Goal: Task Accomplishment & Management: Use online tool/utility

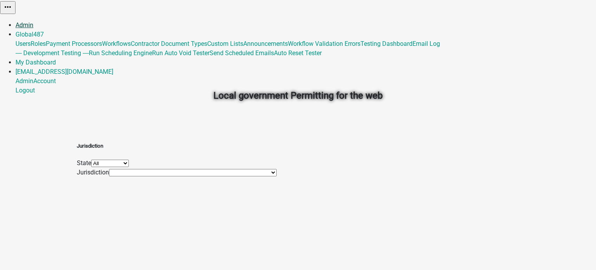
click at [33, 21] on link "Admin" at bounding box center [25, 24] width 18 height 7
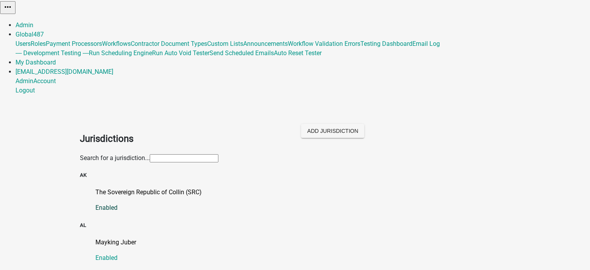
click at [178, 187] on p "The Sovereign Republic of Collin (SRC)" at bounding box center [302, 191] width 415 height 9
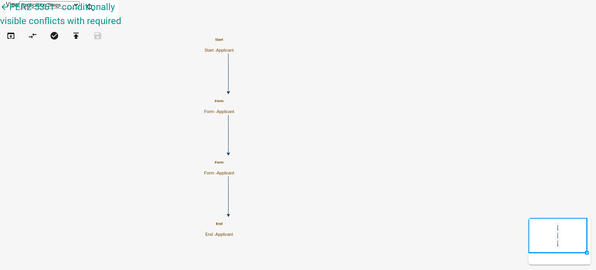
click at [234, 102] on h5 "Form" at bounding box center [219, 101] width 30 height 4
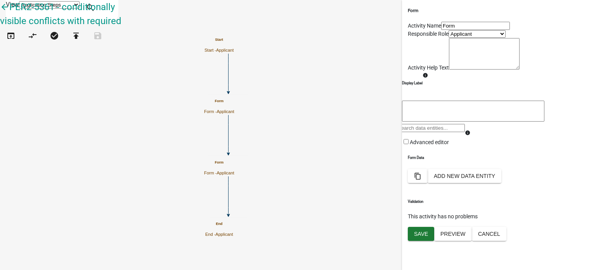
click at [454, 30] on input "Form" at bounding box center [475, 26] width 69 height 8
type input "Form 1"
click at [424, 237] on span "Save" at bounding box center [421, 233] width 14 height 6
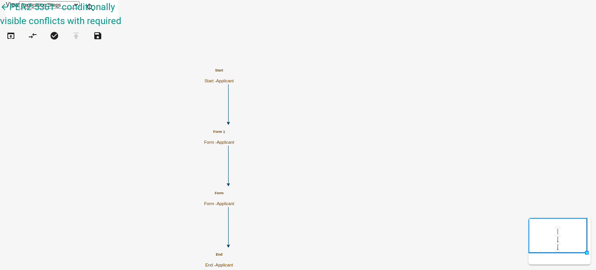
scroll to position [0, 0]
click at [234, 195] on h5 "Form" at bounding box center [219, 193] width 30 height 4
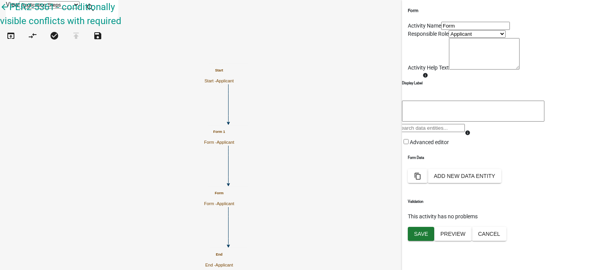
drag, startPoint x: 439, startPoint y: 40, endPoint x: 438, endPoint y: 46, distance: 6.4
click at [441, 30] on input "Form" at bounding box center [475, 26] width 69 height 8
type input "Form 2"
drag, startPoint x: 422, startPoint y: 260, endPoint x: 420, endPoint y: 255, distance: 4.8
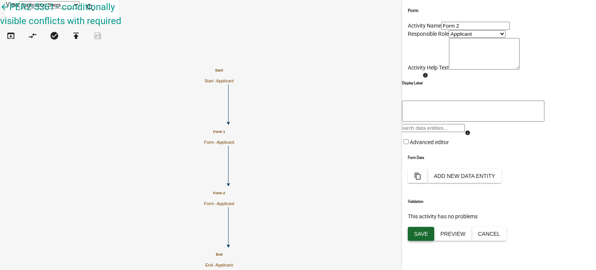
click at [422, 237] on span "Save" at bounding box center [421, 233] width 14 height 6
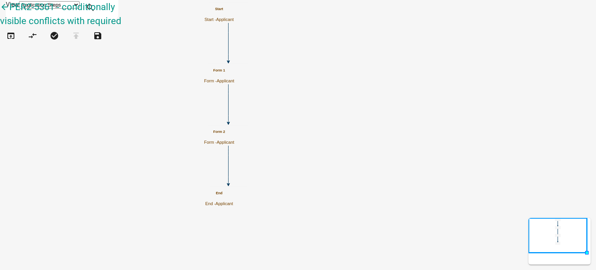
click at [421, 73] on icon "Start Start - Applicant Form 1 Form - Applicant Form 2 Form - Applicant End End…" at bounding box center [297, 134] width 595 height 269
click at [234, 68] on div "Form 1 Form - Applicant" at bounding box center [219, 75] width 30 height 15
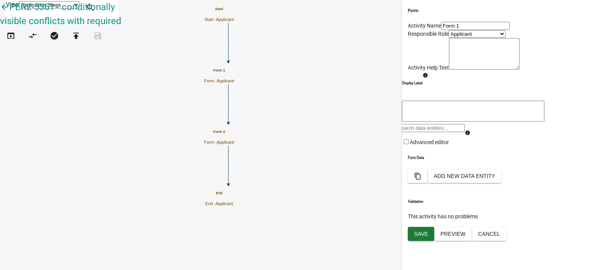
scroll to position [40, 0]
click at [501, 183] on button "Add New Data Entity" at bounding box center [464, 176] width 74 height 14
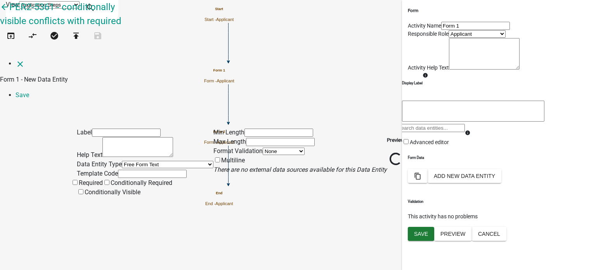
click at [121, 128] on input "text" at bounding box center [126, 132] width 69 height 8
type input "S"
type input "Should fruit selection be visible?"
click at [128, 161] on select "Free Form Text Document Display Entity Value Fee Numeric Data Date Map Sketch D…" at bounding box center [168, 164] width 92 height 7
select select "list-data"
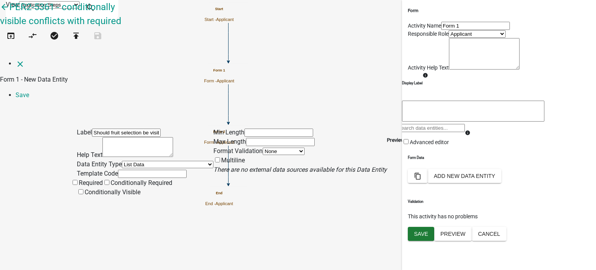
click at [122, 161] on select "Free Form Text Document Display Entity Value Fee Numeric Data Date Map Sketch D…" at bounding box center [168, 164] width 92 height 7
click at [124, 170] on input "text" at bounding box center [152, 174] width 69 height 8
type input "askAboutFruit"
drag, startPoint x: 151, startPoint y: 50, endPoint x: 104, endPoint y: 52, distance: 46.6
click at [104, 128] on input "Should fruit selection be visible?" at bounding box center [126, 132] width 69 height 8
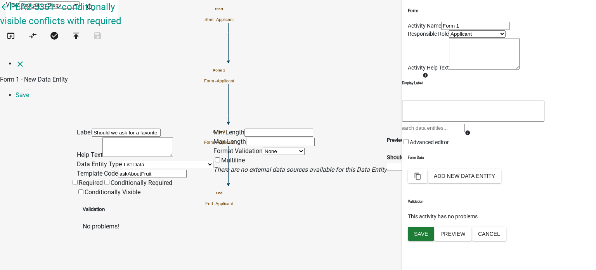
type input "Should we ask for a favorite fruit?"
click at [63, 106] on div "Label Should we ask for a favorite fruit? Help Text Data Entity Type Free Form …" at bounding box center [298, 168] width 596 height 125
click at [59, 134] on div "Label Should we ask for a favorite fruit? Help Text Data Entity Type Free Form …" at bounding box center [298, 168] width 596 height 125
click at [38, 109] on div "Label Should we ask for a favorite fruit? Help Text Data Entity Type Free Form …" at bounding box center [298, 168] width 596 height 125
drag, startPoint x: 304, startPoint y: 176, endPoint x: 270, endPoint y: 164, distance: 36.0
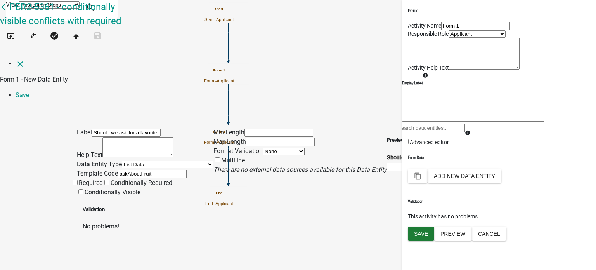
click at [304, 176] on div "Min Length Max Length Format Validation None Email PhoneNumber Multiline There …" at bounding box center [299, 162] width 173 height 69
click at [284, 156] on div "Min Length Max Length Format Validation None Email PhoneNumber Multiline There …" at bounding box center [299, 162] width 173 height 69
click at [403, 176] on div "Preview Should we ask for a favorite fruit?" at bounding box center [429, 162] width 85 height 69
click at [43, 106] on div "Label Should we ask for a favorite fruit? Help Text Data Entity Type Free Form …" at bounding box center [298, 168] width 596 height 125
click at [55, 116] on div "Label Should we ask for a favorite fruit? Help Text Data Entity Type Free Form …" at bounding box center [298, 168] width 596 height 125
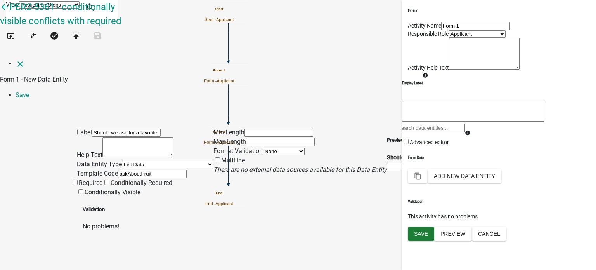
click at [579, 90] on li "Save" at bounding box center [306, 94] width 580 height 9
click at [582, 106] on div "Label Should we ask for a favorite fruit? Help Text Data Entity Type Free Form …" at bounding box center [298, 168] width 596 height 125
click at [122, 161] on select "Free Form Text Document Display Entity Value Fee Numeric Data Date Map Sketch D…" at bounding box center [168, 164] width 92 height 7
click at [133, 161] on select "Free Form Text Document Display Entity Value Fee Numeric Data Date Map Sketch D…" at bounding box center [168, 164] width 92 height 7
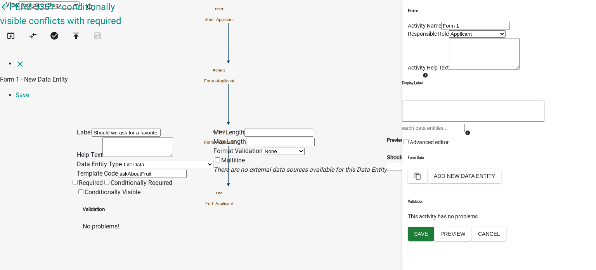
click at [122, 161] on select "Free Form Text Document Display Entity Value Fee Numeric Data Date Map Sketch D…" at bounding box center [168, 164] width 92 height 7
click at [40, 106] on div "Label Should we ask for a favorite fruit? Help Text Data Entity Type Free Form …" at bounding box center [298, 168] width 596 height 125
click at [283, 166] on icon "There are no external data sources available for this Data Entity" at bounding box center [299, 169] width 173 height 7
click at [303, 135] on div "Min Length Max Length Format Validation None Email PhoneNumber Multiline There …" at bounding box center [299, 162] width 173 height 69
click at [313, 164] on div "Min Length Max Length Format Validation None Email PhoneNumber Multiline There …" at bounding box center [299, 162] width 173 height 69
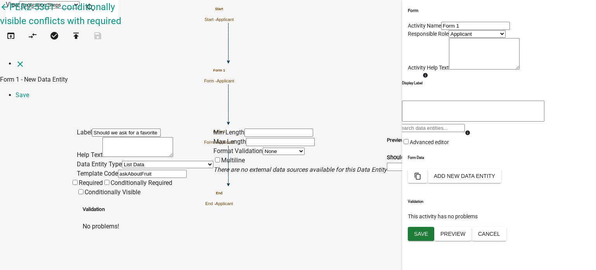
click at [31, 106] on div "Label Should we ask for a favorite fruit? Help Text Data Entity Type Free Form …" at bounding box center [298, 168] width 596 height 125
click at [122, 161] on select "Free Form Text Document Display Entity Value Fee Numeric Data Date Map Sketch D…" at bounding box center [168, 164] width 92 height 7
select select "[DATE]"
click at [122, 161] on select "Free Form Text Document Display Entity Value Fee Numeric Data Date Map Sketch D…" at bounding box center [168, 164] width 92 height 7
drag, startPoint x: 61, startPoint y: 55, endPoint x: 32, endPoint y: 16, distance: 49.4
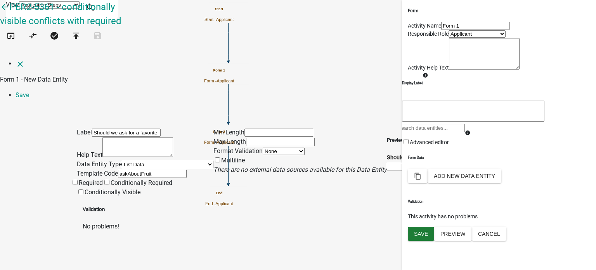
click at [61, 106] on div "Label Should we ask for a favorite fruit? Help Text Data Entity Type Free Form …" at bounding box center [298, 168] width 596 height 125
click at [42, 106] on div "Label Should we ask for a favorite fruit? Help Text Data Entity Type Free Form …" at bounding box center [298, 168] width 596 height 125
click at [48, 106] on div "Label Should we ask for a favorite fruit? Help Text Data Entity Type Free Form …" at bounding box center [298, 168] width 596 height 125
click at [46, 106] on div "Label Should we ask for a favorite fruit? Help Text Data Entity Type Free Form …" at bounding box center [298, 168] width 596 height 125
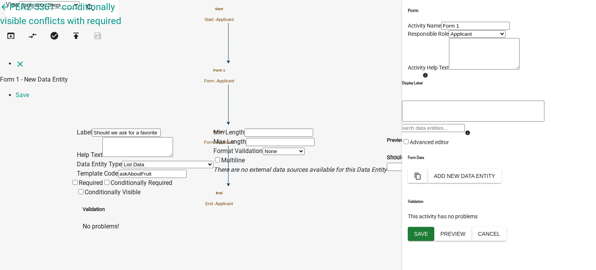
click at [46, 106] on div "Label Should we ask for a favorite fruit? Help Text Data Entity Type Free Form …" at bounding box center [298, 168] width 596 height 125
click at [16, 59] on icon "close" at bounding box center [20, 63] width 9 height 9
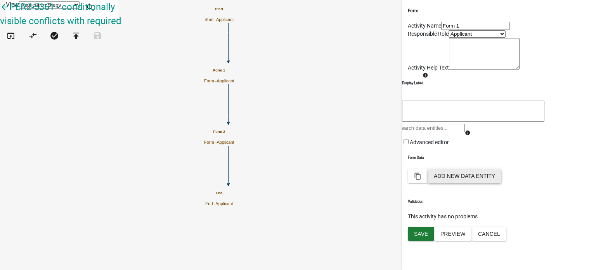
click at [501, 183] on button "Add New Data Entity" at bounding box center [464, 176] width 74 height 14
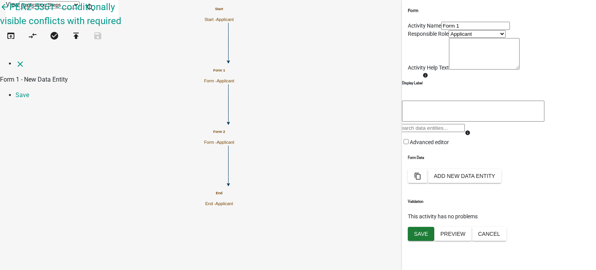
click at [28, 63] on div "close Form 1 - New Data Entity Save" at bounding box center [298, 93] width 596 height 69
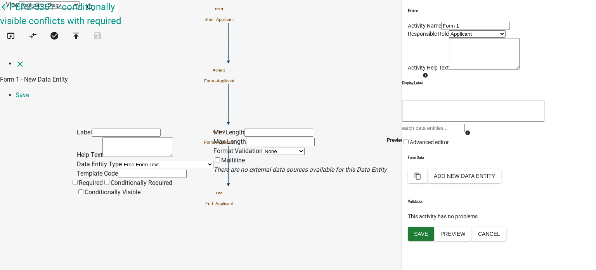
click at [43, 119] on div "Label Help Text Data Entity Type Free Form Text Document Display Entity Value F…" at bounding box center [298, 151] width 596 height 91
click at [17, 59] on icon "close" at bounding box center [20, 63] width 9 height 9
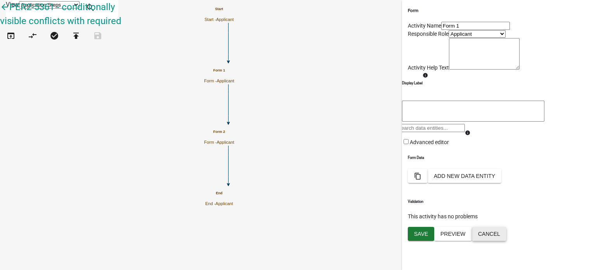
click at [506, 240] on button "Cancel" at bounding box center [489, 234] width 35 height 14
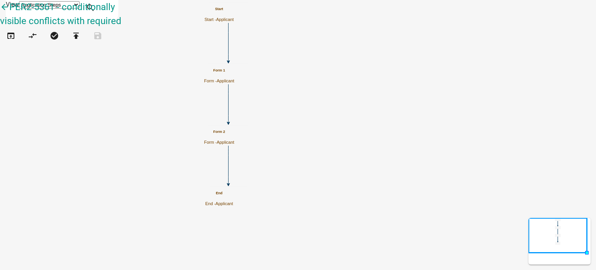
scroll to position [0, 0]
click at [450, 90] on icon "Start Start - Applicant Form 1 Form - Applicant Form 2 Form - Applicant End End…" at bounding box center [297, 134] width 595 height 269
click at [234, 73] on div "Form 1 Form - Applicant" at bounding box center [219, 75] width 30 height 15
click at [234, 69] on h5 "Form 1" at bounding box center [219, 70] width 30 height 4
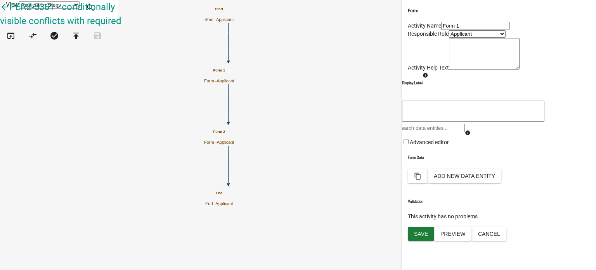
scroll to position [40, 0]
click at [501, 183] on button "Add New Data Entity" at bounding box center [464, 176] width 74 height 14
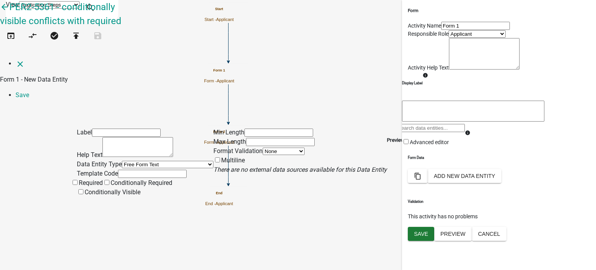
click at [122, 161] on select "Free Form Text Document Display Entity Value Fee Numeric Data Date Map Sketch D…" at bounding box center [168, 164] width 92 height 7
select select "list-data"
click at [122, 161] on select "Free Form Text Document Display Entity Value Fee Numeric Data Date Map Sketch D…" at bounding box center [168, 164] width 92 height 7
select select "list-data"
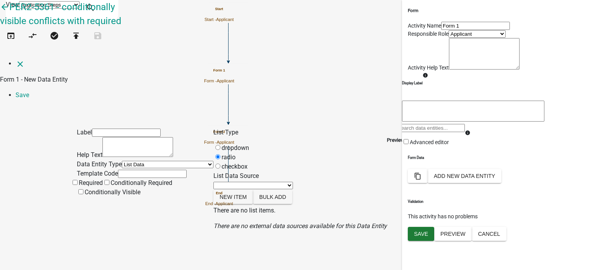
click at [47, 106] on div "Label Help Text Data Entity Type Free Form Text Document Display Entity Value F…" at bounding box center [298, 168] width 596 height 125
click at [145, 128] on input "text" at bounding box center [126, 132] width 69 height 8
type input "Should we ask for a favorite fruit?"
click at [135, 170] on input "text" at bounding box center [152, 174] width 69 height 8
type input "askAboutFruit"
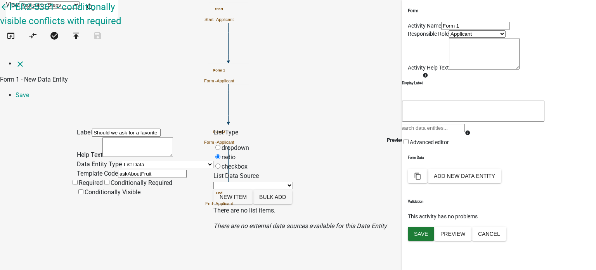
click at [66, 127] on div "Label Should we ask for a favorite fruit? Help Text Data Entity Type Free Form …" at bounding box center [298, 168] width 596 height 125
click at [253, 190] on button "New item" at bounding box center [233, 197] width 40 height 14
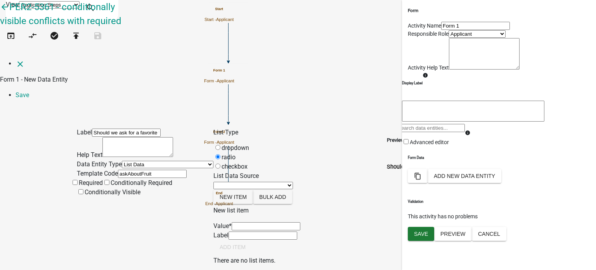
drag, startPoint x: 292, startPoint y: 197, endPoint x: 286, endPoint y: 194, distance: 6.3
click at [292, 222] on input "List Data Source" at bounding box center [266, 226] width 69 height 8
type input "Yes"
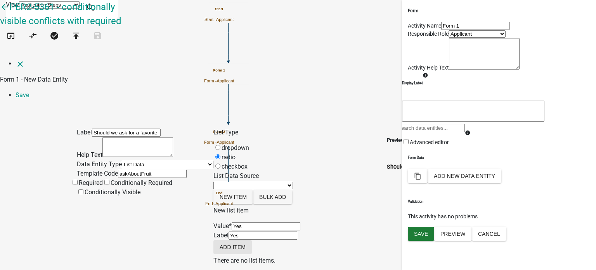
click at [252, 240] on button "Add item" at bounding box center [232, 247] width 38 height 14
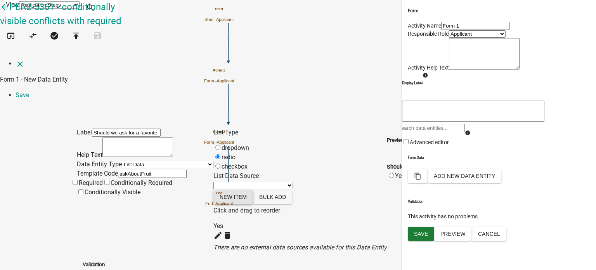
click at [253, 190] on button "New item" at bounding box center [233, 197] width 40 height 14
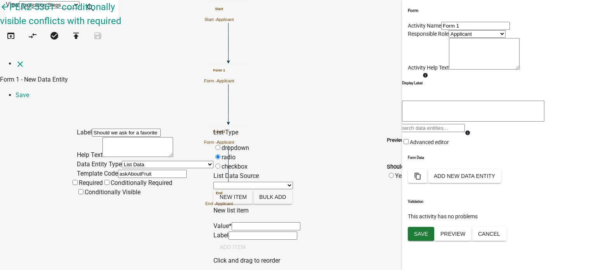
click at [272, 222] on input "List Data Source" at bounding box center [266, 226] width 69 height 8
type input "No"
click at [252, 250] on button "Add item" at bounding box center [232, 247] width 38 height 14
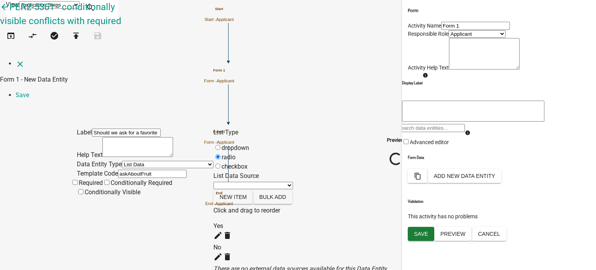
click at [405, 164] on div "Preview Loading..." at bounding box center [396, 200] width 18 height 145
click at [79, 179] on span at bounding box center [79, 182] width 0 height 7
click at [78, 180] on input "Required" at bounding box center [75, 182] width 5 height 5
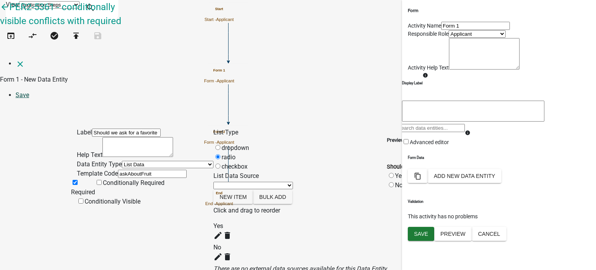
click at [29, 91] on link "Save" at bounding box center [23, 94] width 14 height 7
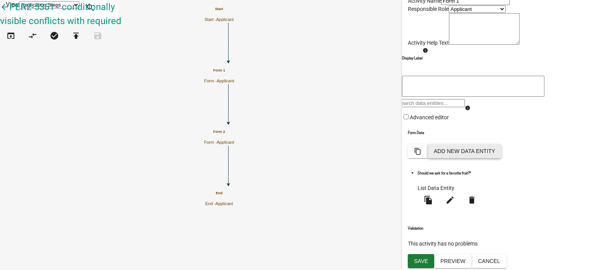
scroll to position [68, 0]
click at [501, 158] on button "Add New Data Entity" at bounding box center [464, 151] width 74 height 14
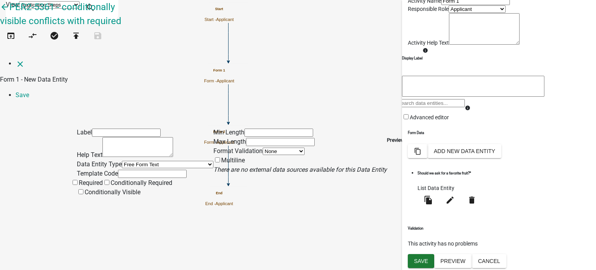
click at [110, 128] on input "text" at bounding box center [126, 132] width 69 height 8
type input "S"
type input "What is your favorite fruit?"
click at [122, 161] on select "Free Form Text Document Display Entity Value Fee Numeric Data Date Map Sketch D…" at bounding box center [168, 164] width 92 height 7
select select "list-data"
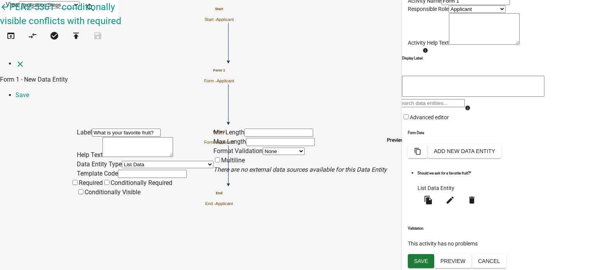
click at [122, 161] on select "Free Form Text Document Display Entity Value Fee Numeric Data Date Map Sketch D…" at bounding box center [168, 164] width 92 height 7
select select "list-data"
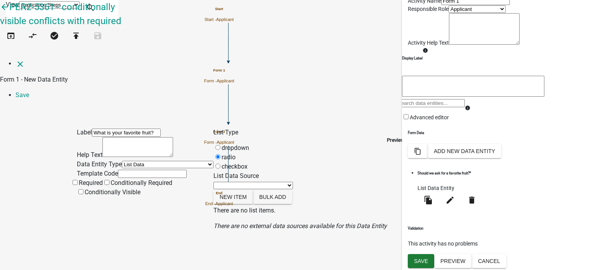
click at [43, 106] on div "Label What is your favorite fruit? Help Text Data Entity Type Free Form Text Do…" at bounding box center [298, 168] width 596 height 125
click at [118, 170] on input "text" at bounding box center [152, 174] width 69 height 8
type input "favoriteFruit"
click at [50, 128] on div "Label What is your favorite fruit? Help Text Data Entity Type Free Form Text Do…" at bounding box center [298, 168] width 596 height 125
click at [249, 190] on button "New item" at bounding box center [233, 197] width 40 height 14
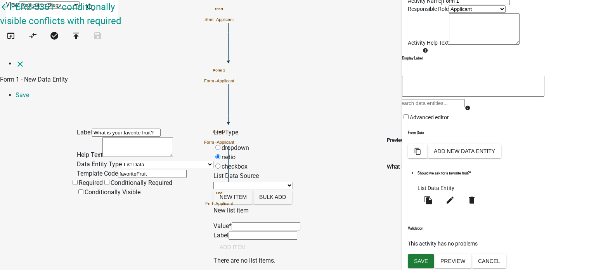
click at [300, 222] on input "List Data Source" at bounding box center [266, 226] width 69 height 8
type input "Apple"
click at [326, 206] on p "New list item" at bounding box center [299, 210] width 173 height 9
click at [252, 254] on button "Add item" at bounding box center [232, 247] width 38 height 14
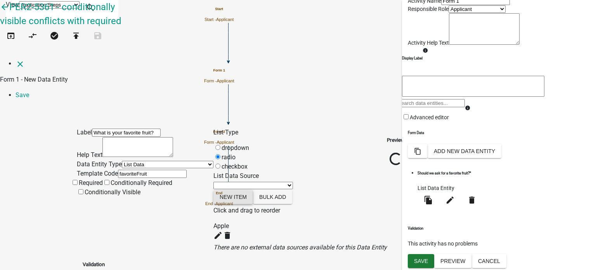
click at [253, 190] on button "New item" at bounding box center [233, 197] width 40 height 14
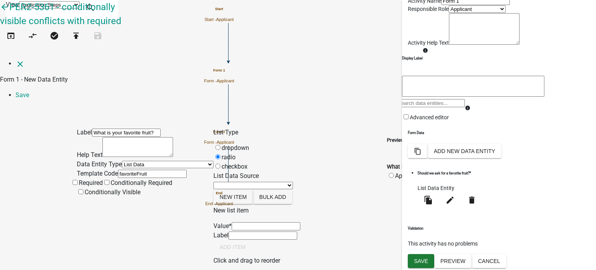
click at [272, 222] on input "List Data Source" at bounding box center [266, 226] width 69 height 8
type input "Banana"
click at [301, 206] on form "New list item Value * Banana Label Banana Add item" at bounding box center [299, 231] width 173 height 50
click at [252, 246] on button "Add item" at bounding box center [232, 247] width 38 height 14
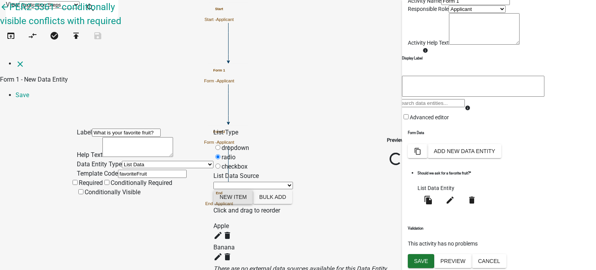
click at [247, 190] on button "New item" at bounding box center [233, 197] width 40 height 14
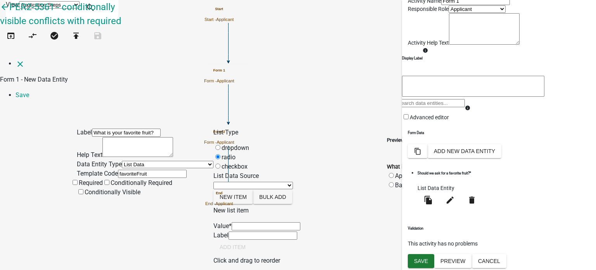
click at [262, 222] on input "List Data Source" at bounding box center [266, 226] width 69 height 8
type input "Grape"
click at [340, 206] on div "New list item Value * Grape Label Grape Add item" at bounding box center [299, 231] width 173 height 50
click at [252, 254] on button "Add item" at bounding box center [232, 247] width 38 height 14
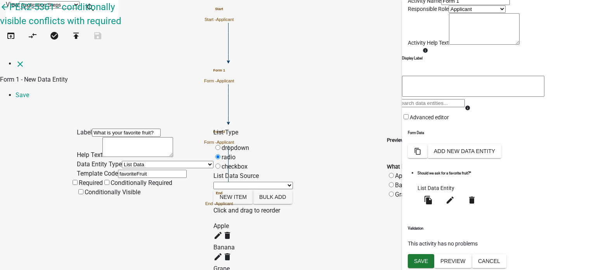
click at [40, 142] on div "Label What is your favorite fruit? Help Text Data Entity Type Free Form Text Do…" at bounding box center [298, 217] width 596 height 223
click at [79, 179] on span at bounding box center [79, 182] width 0 height 7
click at [78, 180] on input "Required" at bounding box center [75, 182] width 5 height 5
click at [85, 197] on span at bounding box center [85, 200] width 0 height 7
click at [81, 198] on input "Conditionally Visible" at bounding box center [80, 200] width 5 height 5
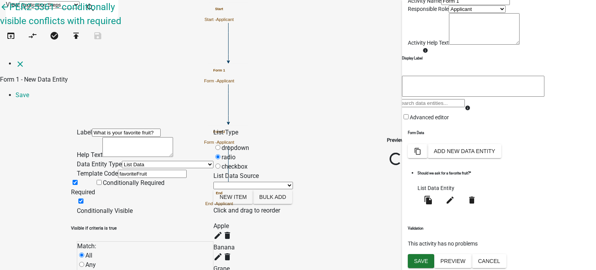
scroll to position [54, 0]
click at [111, 269] on select "Choose... ALL_FEE_RECIPIENTS APPLICATION_ID APPLICATION_NUMBER APPLICATION_STAT…" at bounding box center [125, 274] width 88 height 7
select select "5: askAboutFruit"
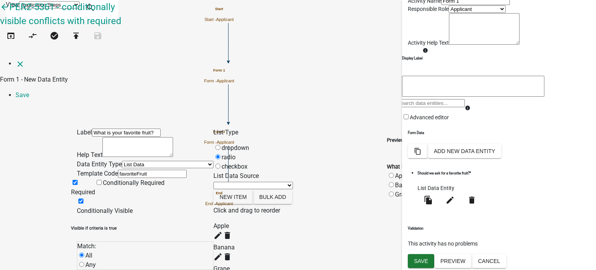
click at [96, 269] on select "Choose... ALL_FEE_RECIPIENTS APPLICATION_ID APPLICATION_NUMBER APPLICATION_STAT…" at bounding box center [125, 274] width 88 height 7
select select "2: Yes"
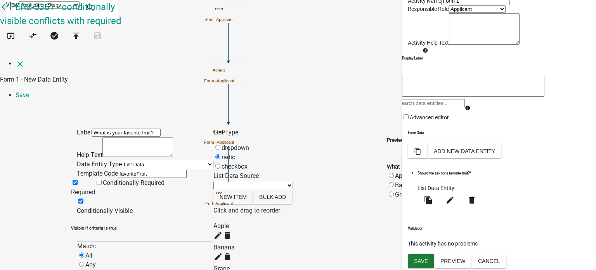
scroll to position [0, 0]
click at [29, 91] on link "Save" at bounding box center [23, 94] width 14 height 7
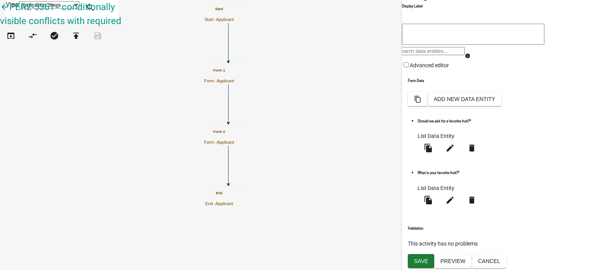
scroll to position [96, 0]
click at [424, 260] on span "Save" at bounding box center [421, 260] width 14 height 6
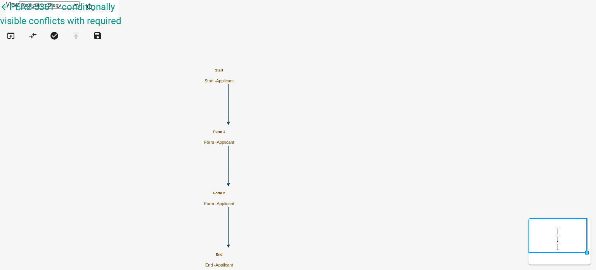
click at [237, 98] on icon "Start Start - Applicant Form 1 Form - Applicant Form 2 Form - Applicant End End…" at bounding box center [297, 134] width 595 height 269
click at [243, 97] on icon "Start Start - Applicant Form 1 Form - Applicant Form 2 Form - Applicant End End…" at bounding box center [297, 134] width 595 height 269
click at [250, 74] on icon "Start Start - Applicant Form 1 Form - Applicant Form 2 Form - Applicant End End…" at bounding box center [297, 134] width 595 height 269
click at [81, 42] on icon "publish" at bounding box center [75, 36] width 9 height 11
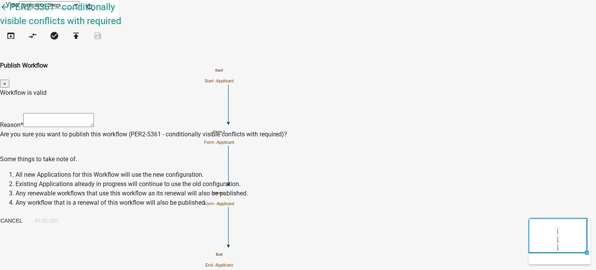
click at [94, 113] on textarea at bounding box center [58, 120] width 71 height 14
type textarea "testing issue found in 5361"
click at [64, 213] on button "Publish" at bounding box center [47, 220] width 36 height 14
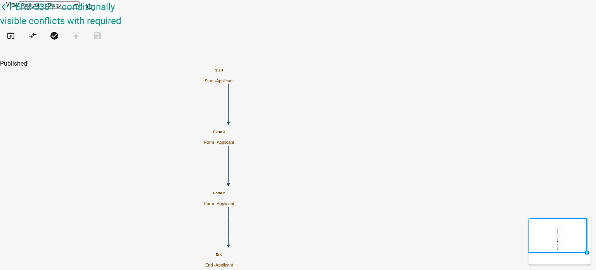
click at [447, 114] on icon "Start Start - Applicant Form 1 Form - Applicant Form 2 Form - Applicant End End…" at bounding box center [297, 134] width 595 height 269
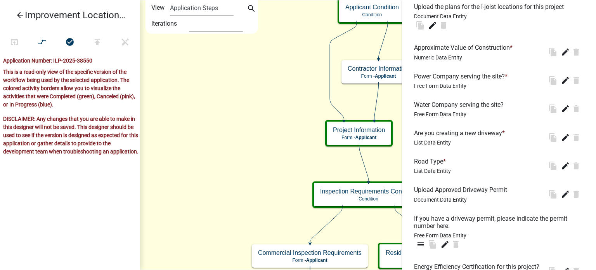
scroll to position [970, 0]
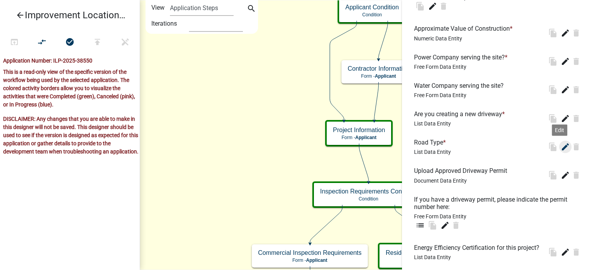
click at [561, 150] on icon "edit" at bounding box center [565, 146] width 9 height 9
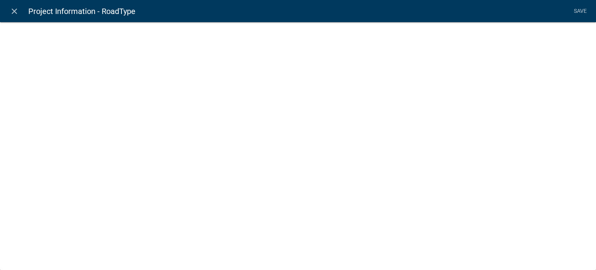
select select "list-data"
select select
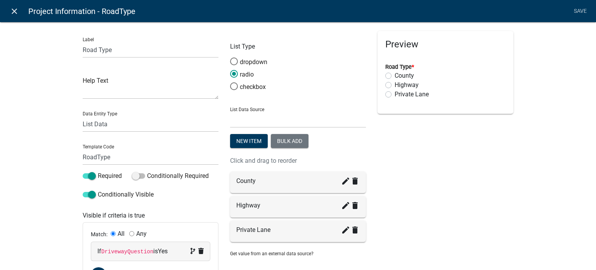
click at [12, 11] on icon "close" at bounding box center [14, 11] width 9 height 9
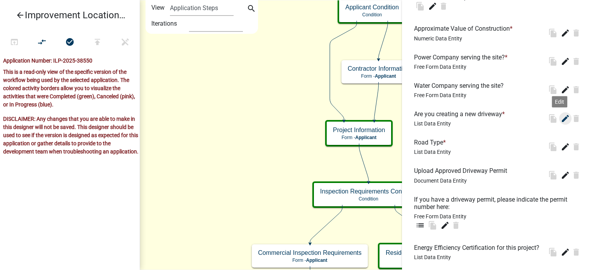
click at [561, 123] on icon "edit" at bounding box center [565, 118] width 9 height 9
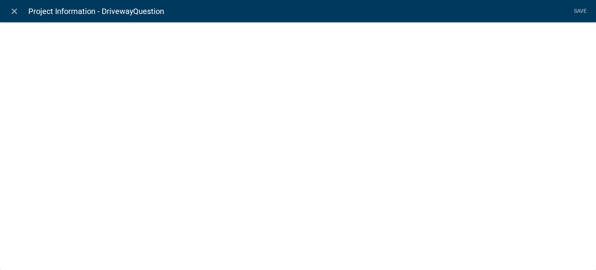
select select "list-data"
select select
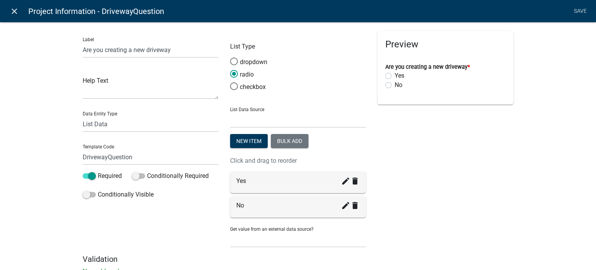
click at [13, 10] on icon "close" at bounding box center [14, 11] width 9 height 9
